Goal: Transaction & Acquisition: Download file/media

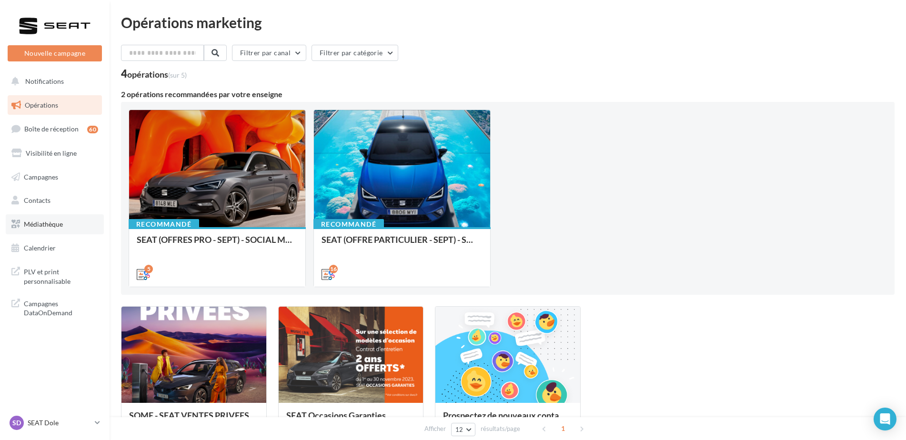
click at [40, 231] on link "Médiathèque" at bounding box center [55, 224] width 98 height 20
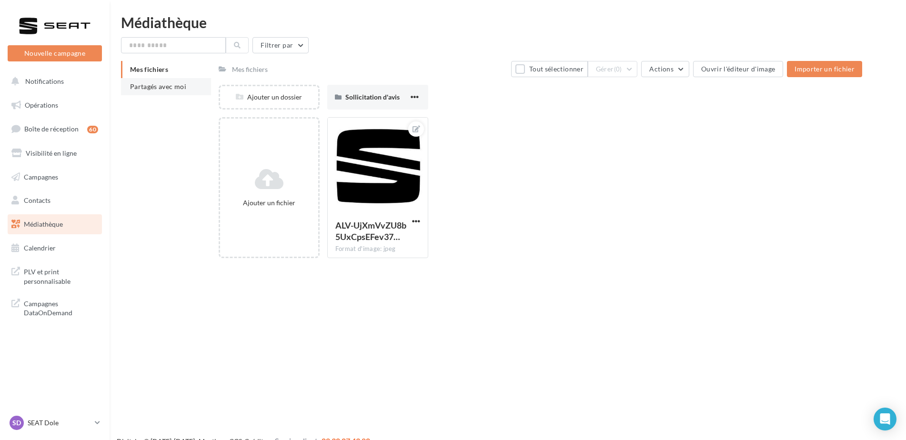
click at [187, 89] on li "Partagés avec moi" at bounding box center [166, 86] width 90 height 17
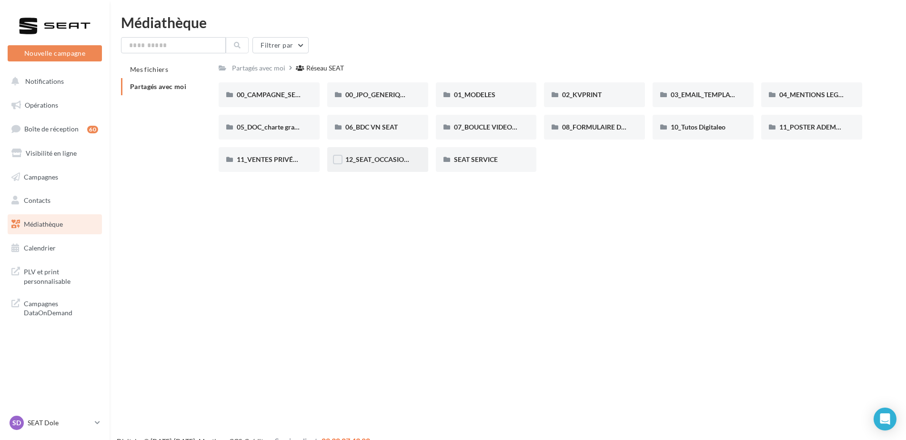
click at [400, 155] on div "12_SEAT_OCCASIONS_GARANTIES" at bounding box center [377, 160] width 65 height 10
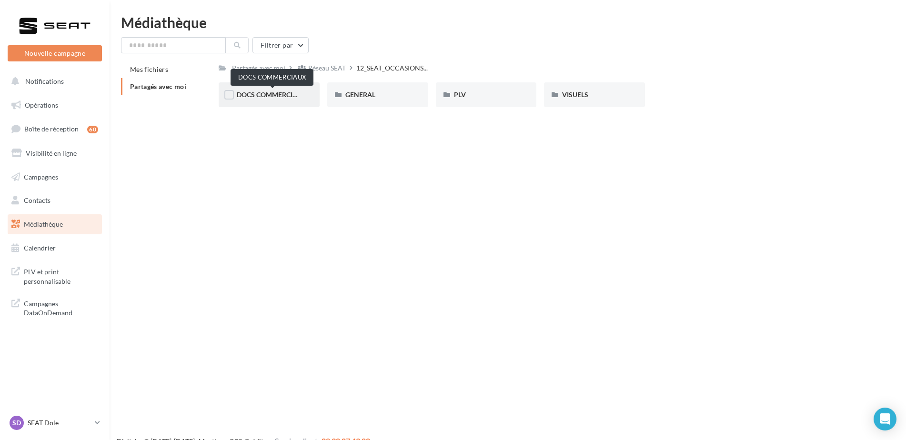
click at [264, 93] on span "DOCS COMMERCIAUX" at bounding box center [272, 94] width 70 height 8
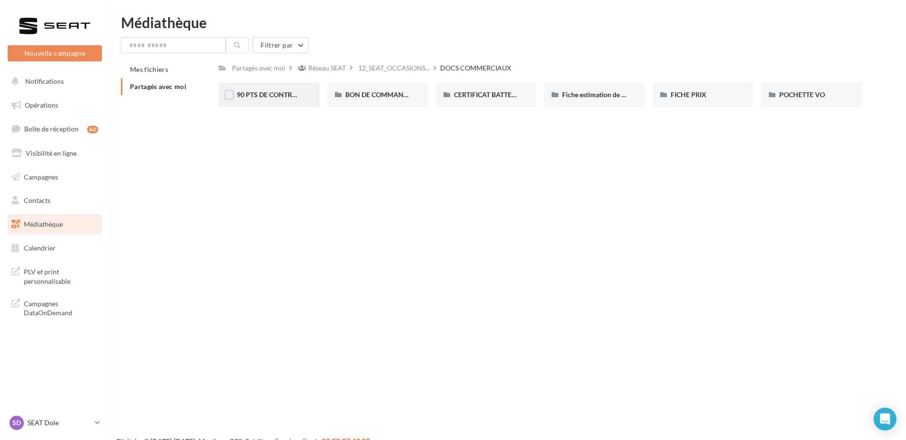
click at [276, 102] on div "90 PTS DE CONTRÔLE" at bounding box center [269, 94] width 101 height 25
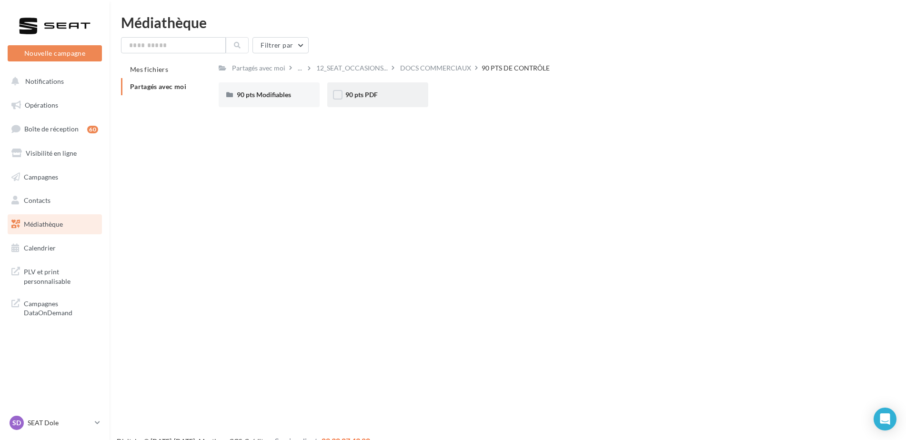
click at [361, 97] on span "90 pts PDF" at bounding box center [361, 94] width 32 height 8
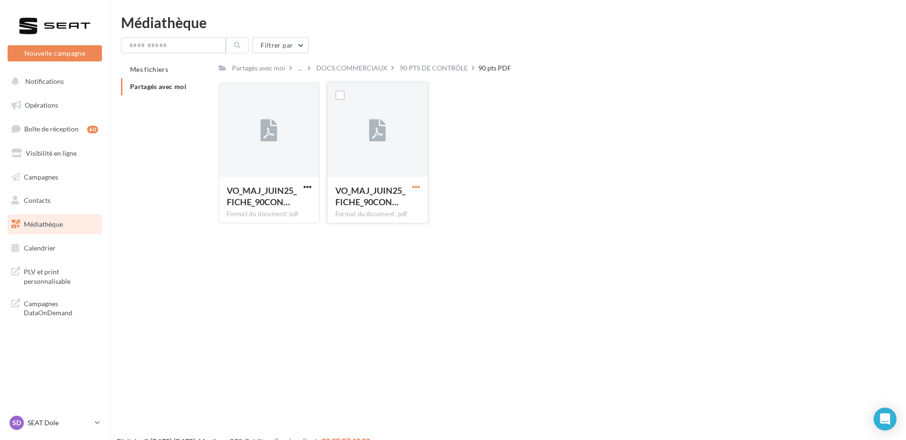
click at [419, 184] on span "button" at bounding box center [416, 187] width 8 height 8
click at [395, 208] on button "Télécharger" at bounding box center [374, 205] width 95 height 25
click at [310, 186] on span "button" at bounding box center [307, 187] width 8 height 8
click at [298, 211] on button "Télécharger" at bounding box center [265, 205] width 95 height 25
